Goal: Task Accomplishment & Management: Manage account settings

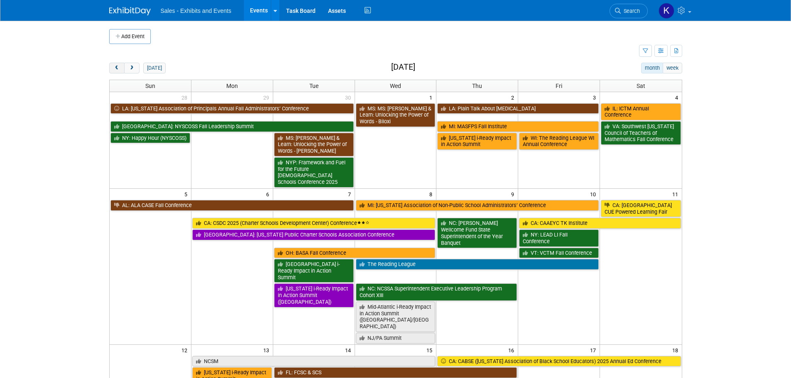
click at [117, 69] on span "prev" at bounding box center [117, 68] width 6 height 5
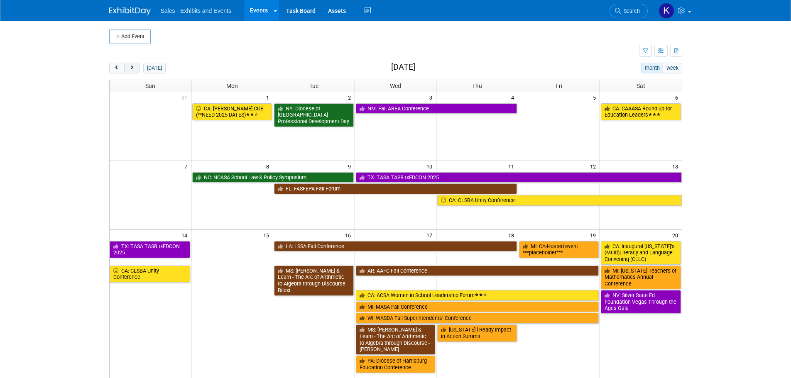
click at [132, 70] on span "next" at bounding box center [132, 68] width 6 height 5
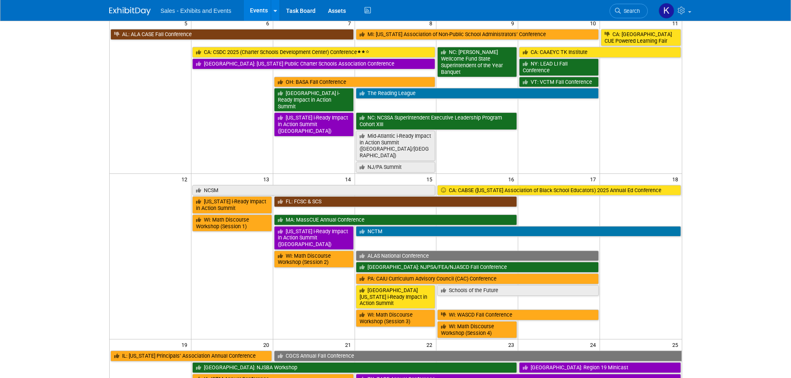
scroll to position [249, 0]
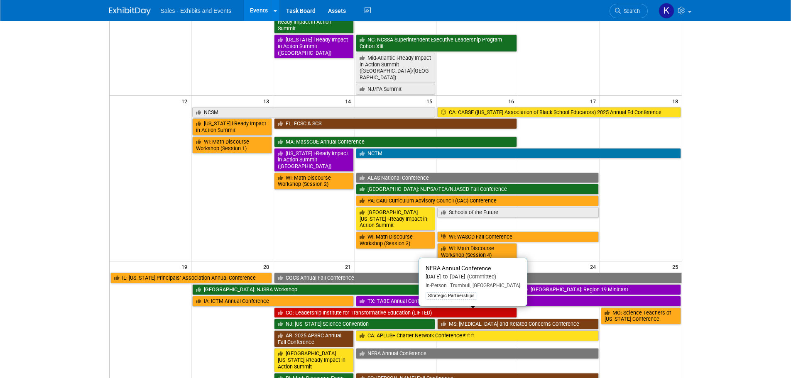
click at [408, 348] on link "NERA Annual Conference" at bounding box center [477, 353] width 243 height 11
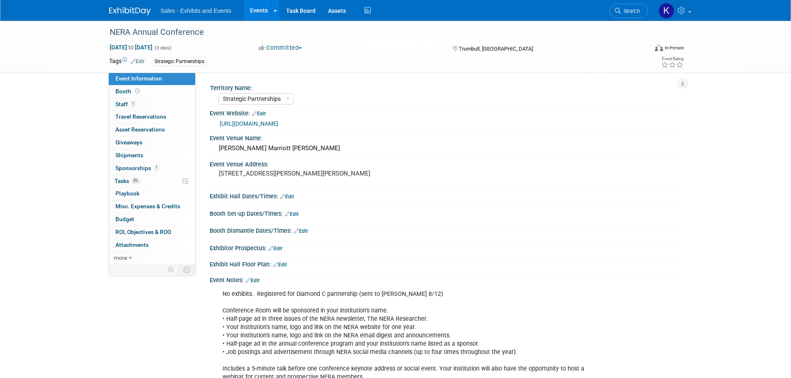
select select "Strategic Partnerships"
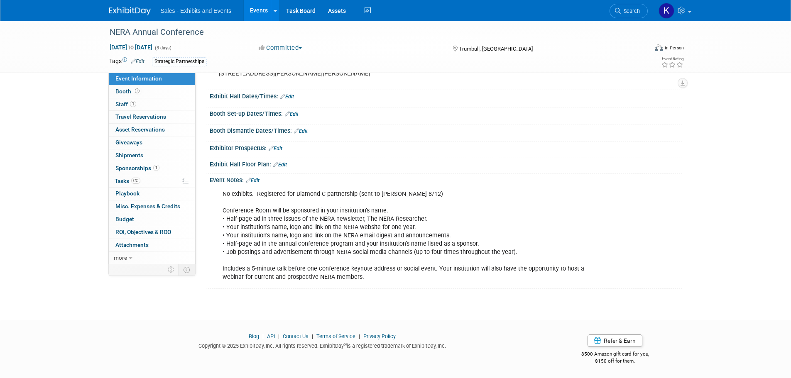
scroll to position [100, 0]
click at [125, 179] on span "Tasks 0%" at bounding box center [128, 181] width 26 height 7
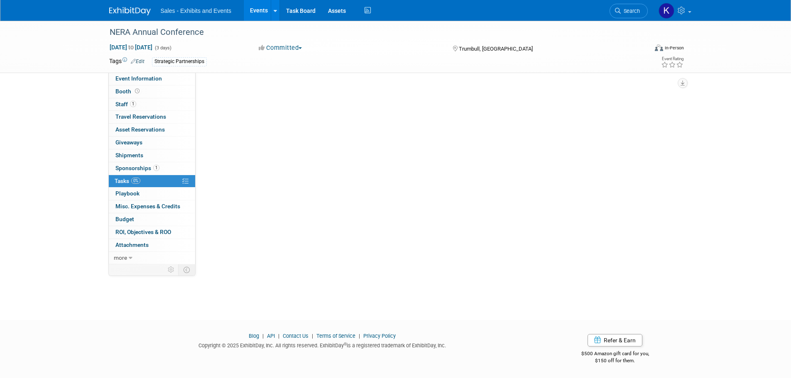
scroll to position [0, 0]
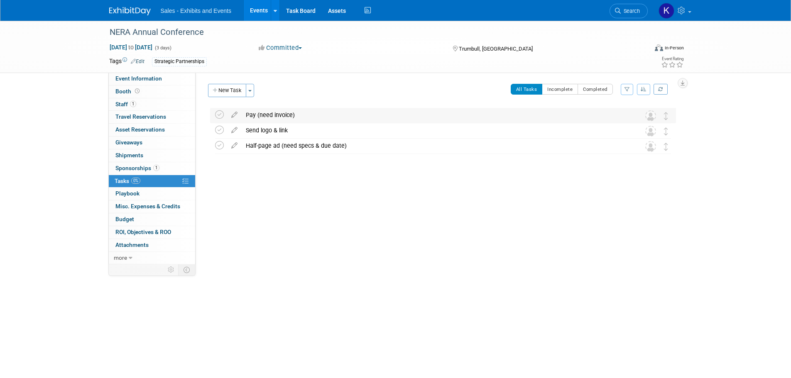
click at [262, 116] on div "Pay (need invoice)" at bounding box center [435, 115] width 387 height 14
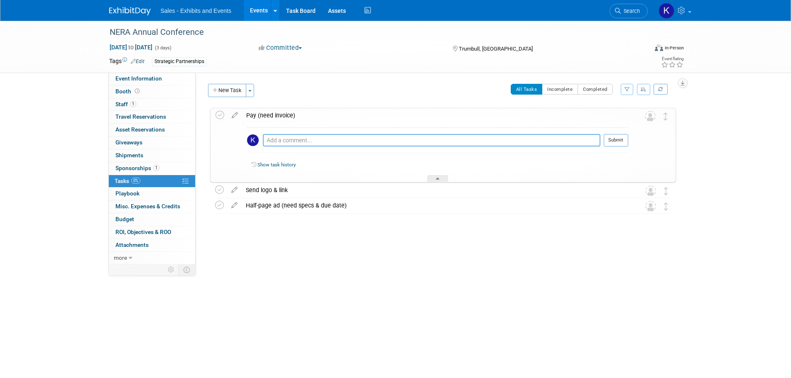
click at [297, 140] on textarea at bounding box center [432, 140] width 338 height 12
type textarea "Pd Kara Amex 8/14"
click at [611, 140] on button "Submit" at bounding box center [616, 140] width 24 height 12
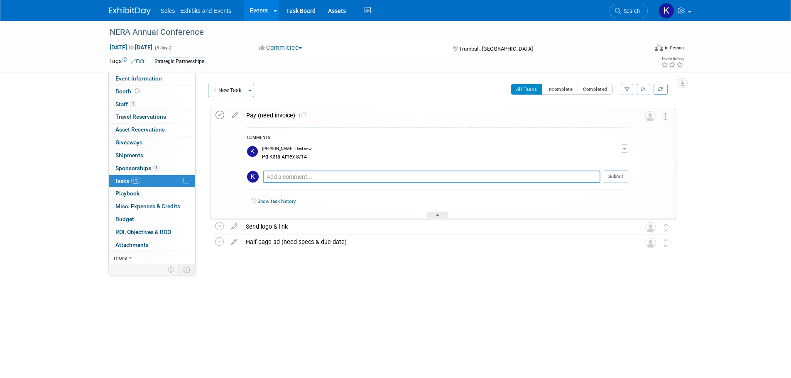
click at [220, 114] on icon at bounding box center [219, 115] width 9 height 9
click at [346, 113] on div "Pay (need invoice) 1" at bounding box center [435, 115] width 386 height 14
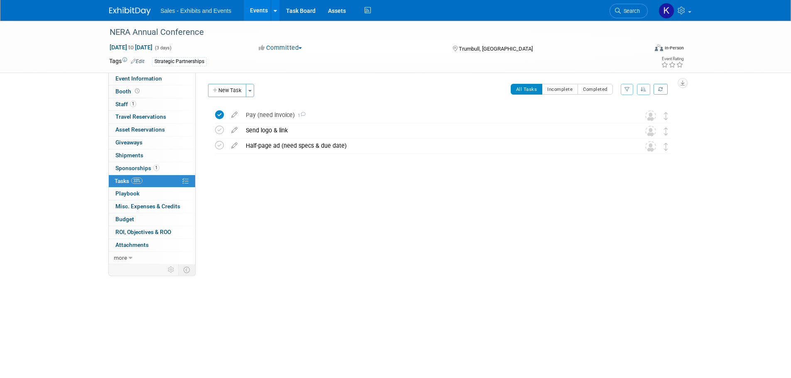
drag, startPoint x: 129, startPoint y: 9, endPoint x: 157, endPoint y: 16, distance: 29.1
click at [129, 10] on img at bounding box center [130, 11] width 42 height 8
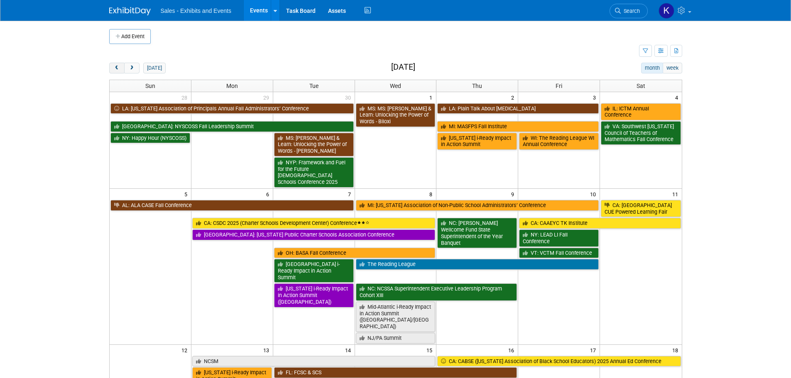
click at [116, 66] on span "prev" at bounding box center [117, 68] width 6 height 5
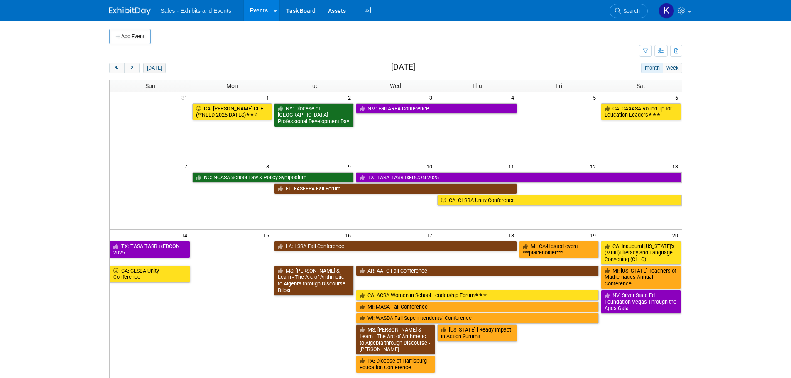
drag, startPoint x: 133, startPoint y: 69, endPoint x: 148, endPoint y: 73, distance: 15.3
click at [133, 70] on span "next" at bounding box center [132, 68] width 6 height 5
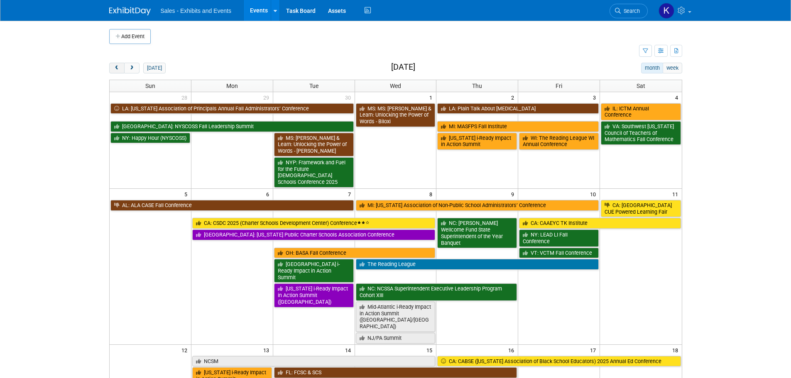
click at [119, 69] on span "prev" at bounding box center [117, 68] width 6 height 5
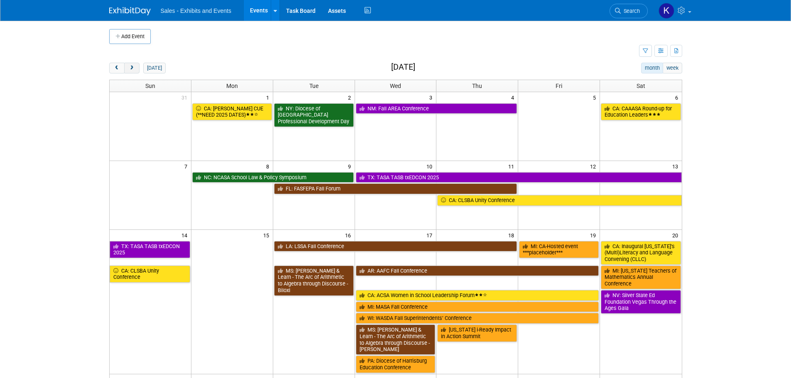
click at [134, 68] on span "next" at bounding box center [132, 68] width 6 height 5
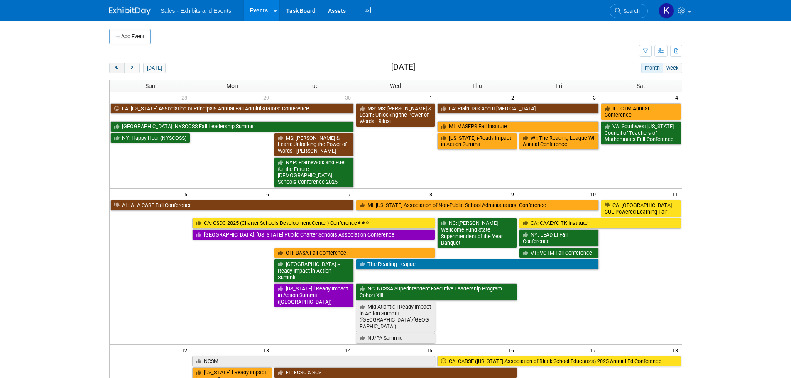
click at [115, 68] on span "prev" at bounding box center [117, 68] width 6 height 5
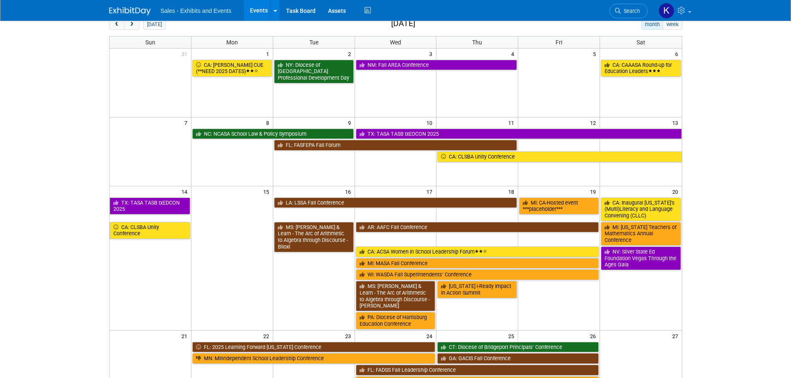
scroll to position [166, 0]
